Goal: Find specific page/section: Find specific page/section

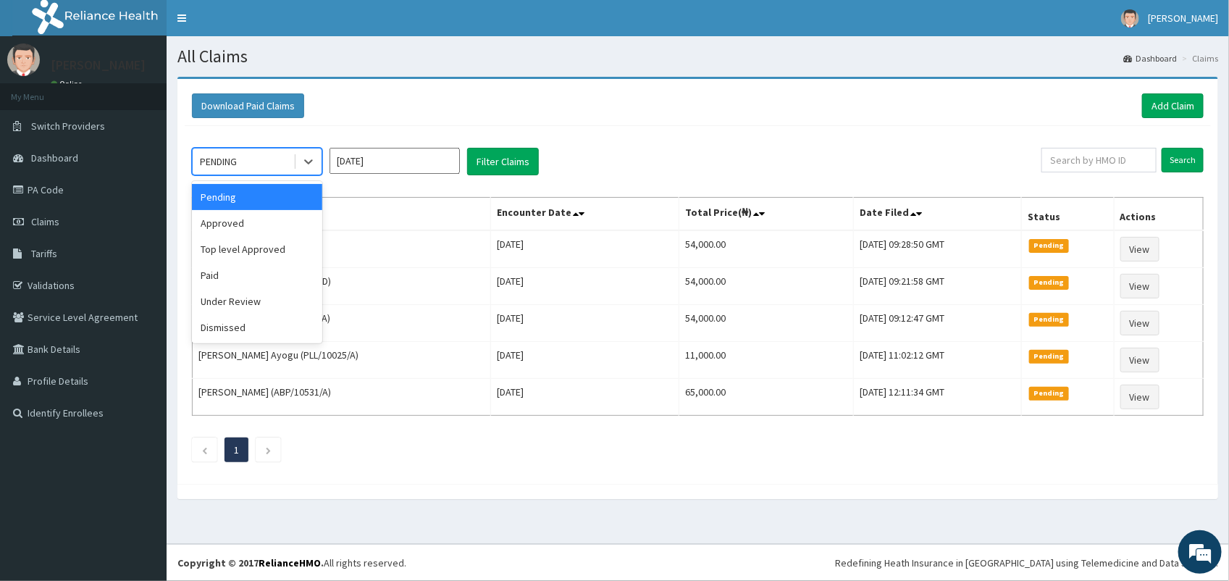
click at [288, 221] on div "Approved" at bounding box center [257, 223] width 130 height 26
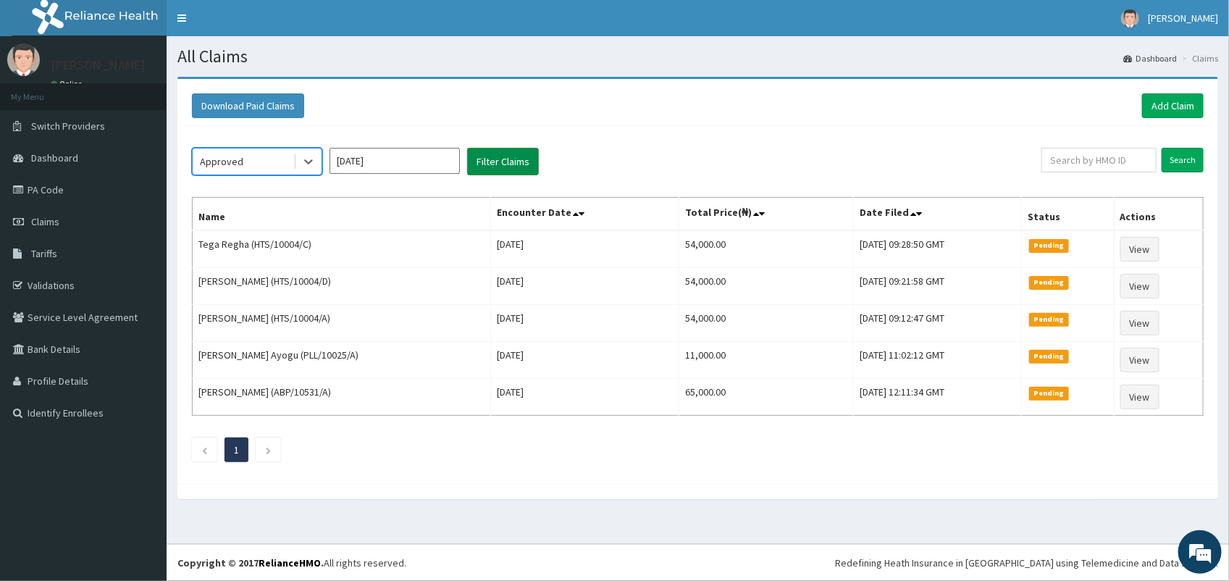
click at [508, 154] on button "Filter Claims" at bounding box center [503, 162] width 72 height 28
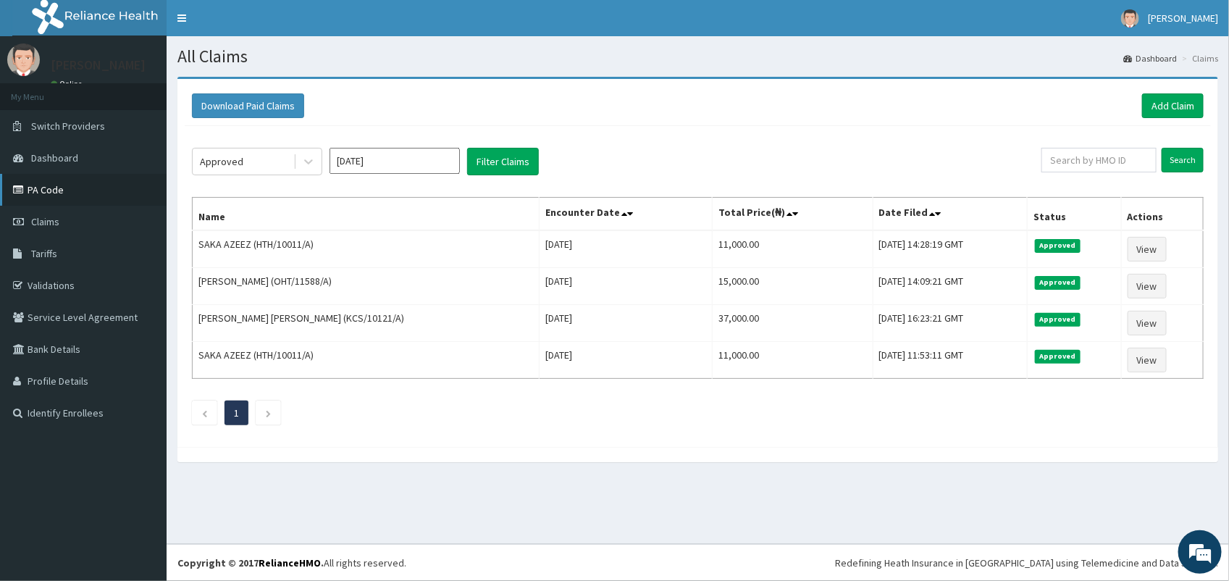
click at [62, 190] on link "PA Code" at bounding box center [83, 190] width 167 height 32
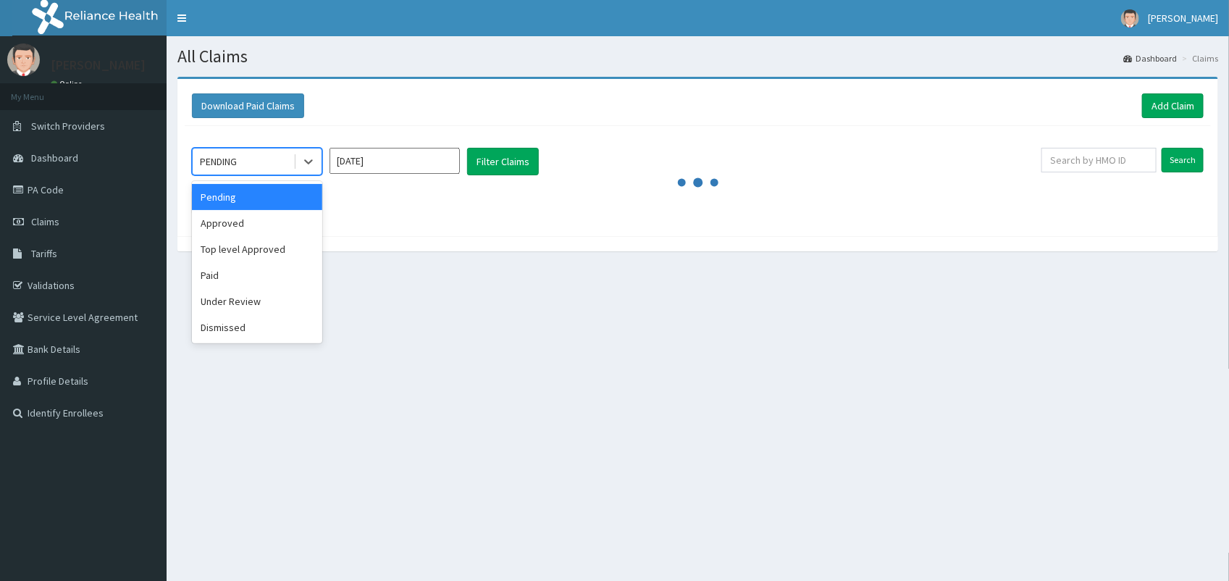
click at [272, 221] on div "Approved" at bounding box center [257, 223] width 130 height 26
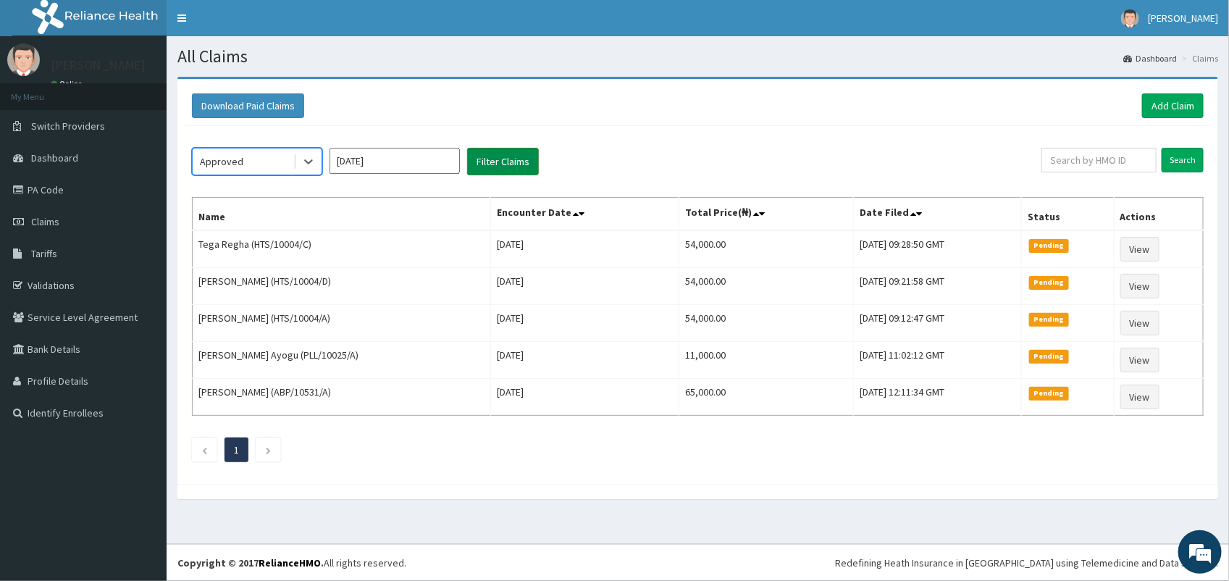
click at [500, 167] on button "Filter Claims" at bounding box center [503, 162] width 72 height 28
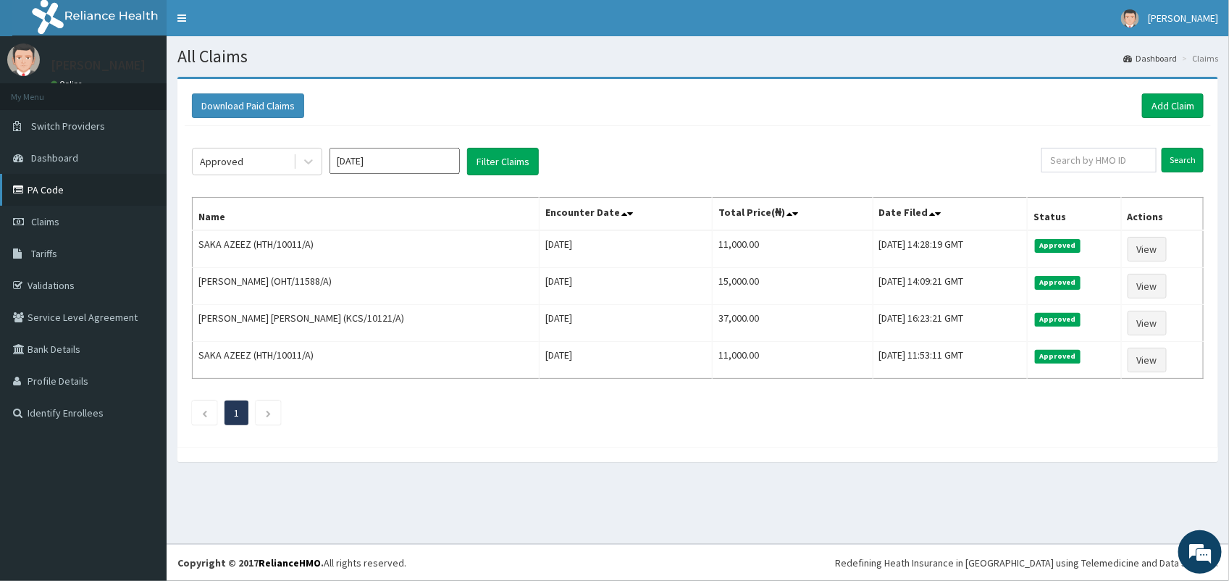
click at [59, 183] on link "PA Code" at bounding box center [83, 190] width 167 height 32
